Goal: Task Accomplishment & Management: Complete application form

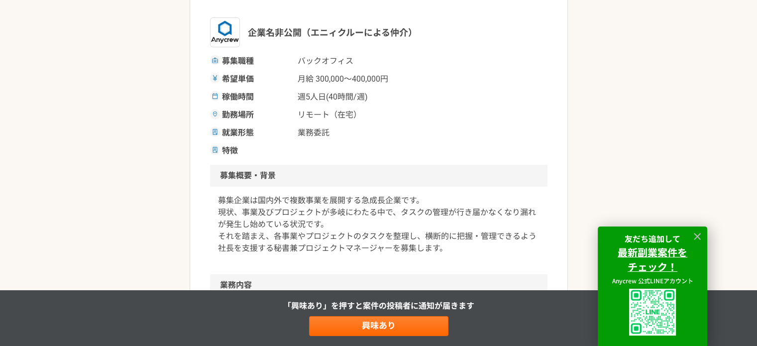
scroll to position [199, 0]
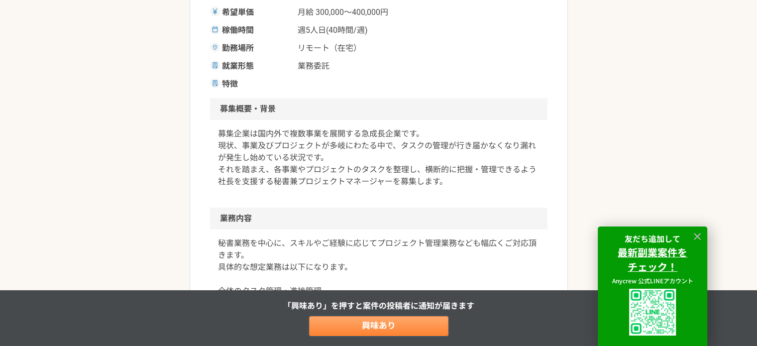
click at [399, 328] on link "興味あり" at bounding box center [378, 326] width 139 height 20
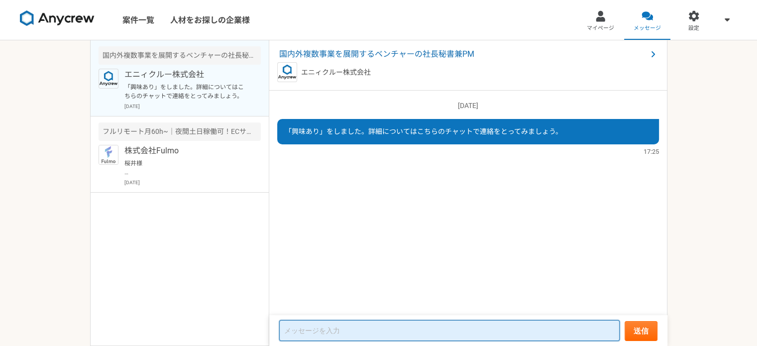
click at [446, 334] on textarea at bounding box center [449, 330] width 341 height 21
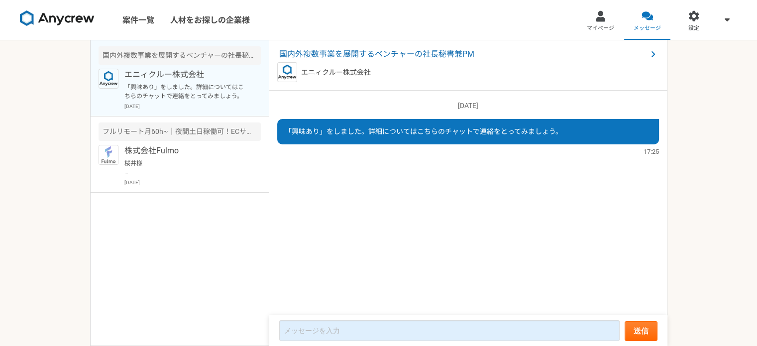
click at [354, 47] on div "国内外複数事業を展開するベンチャーの社長秘書兼PM エニィクルー株式会社" at bounding box center [468, 65] width 398 height 50
click at [356, 52] on span "国内外複数事業を展開するベンチャーの社長秘書兼PM" at bounding box center [463, 54] width 368 height 12
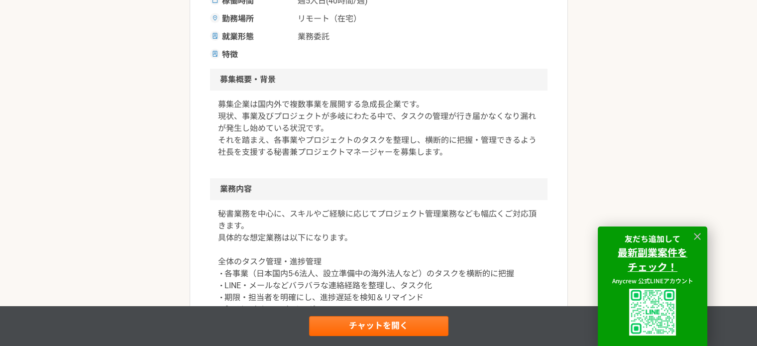
scroll to position [249, 0]
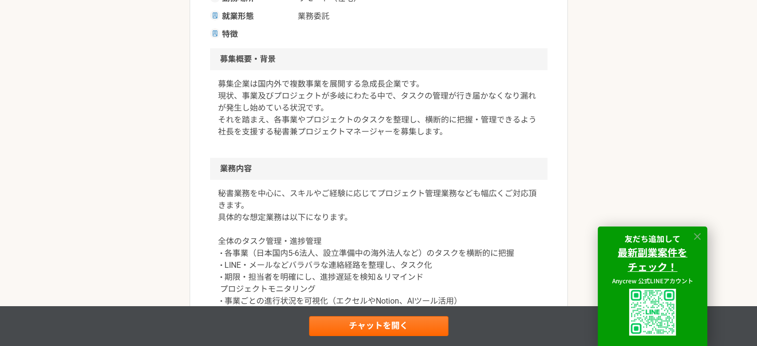
click at [699, 238] on icon at bounding box center [697, 236] width 11 height 11
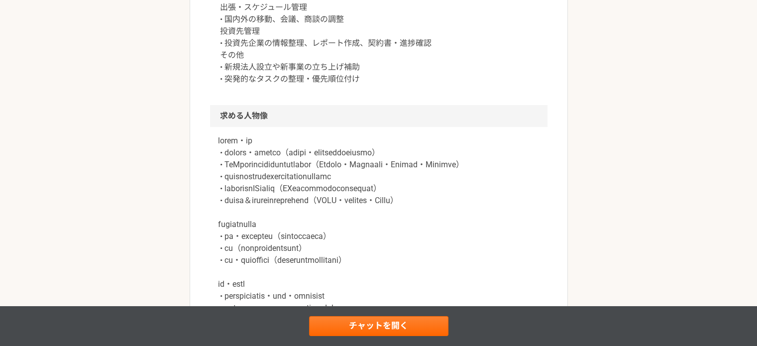
scroll to position [544, 0]
